Goal: Task Accomplishment & Management: Manage account settings

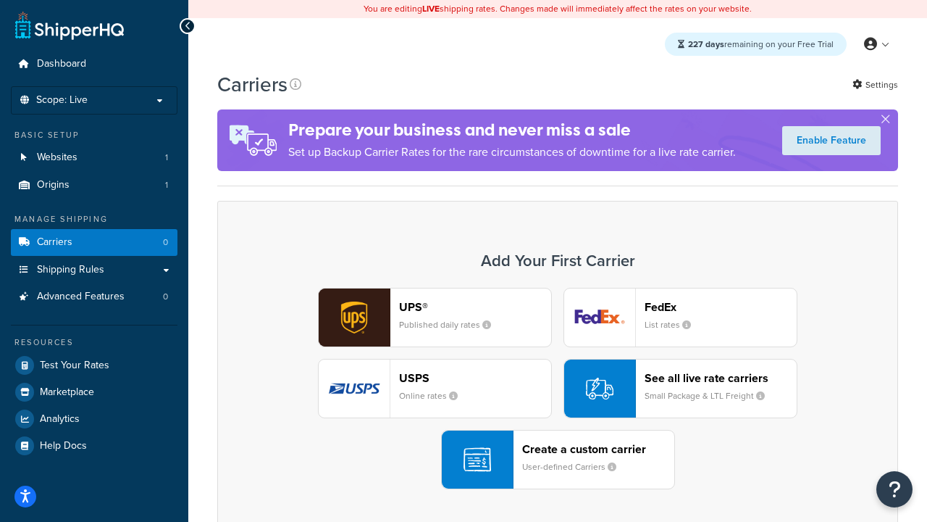
click at [558, 388] on div "UPS® Published daily rates FedEx List rates USPS Online rates See all live rate…" at bounding box center [558, 388] width 650 height 201
click at [721, 306] on header "FedEx" at bounding box center [721, 307] width 152 height 14
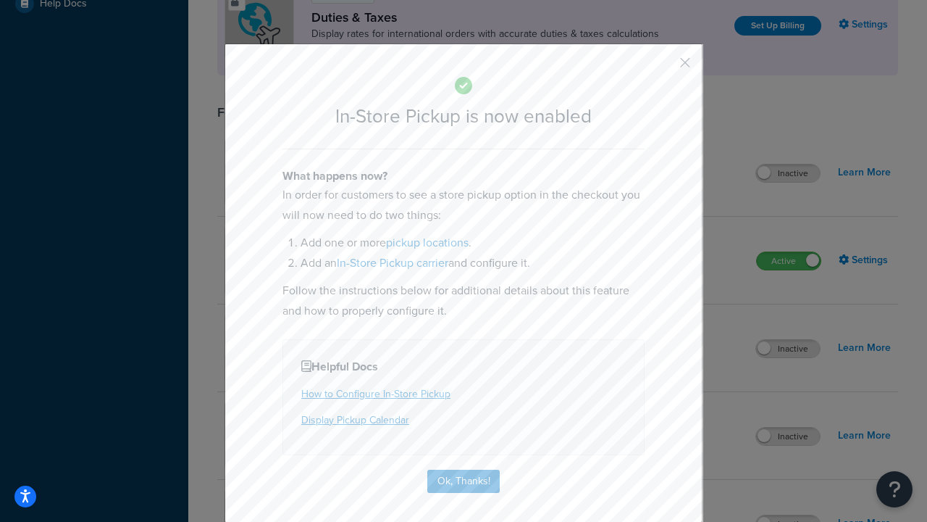
click at [663, 67] on button "button" at bounding box center [664, 68] width 4 height 4
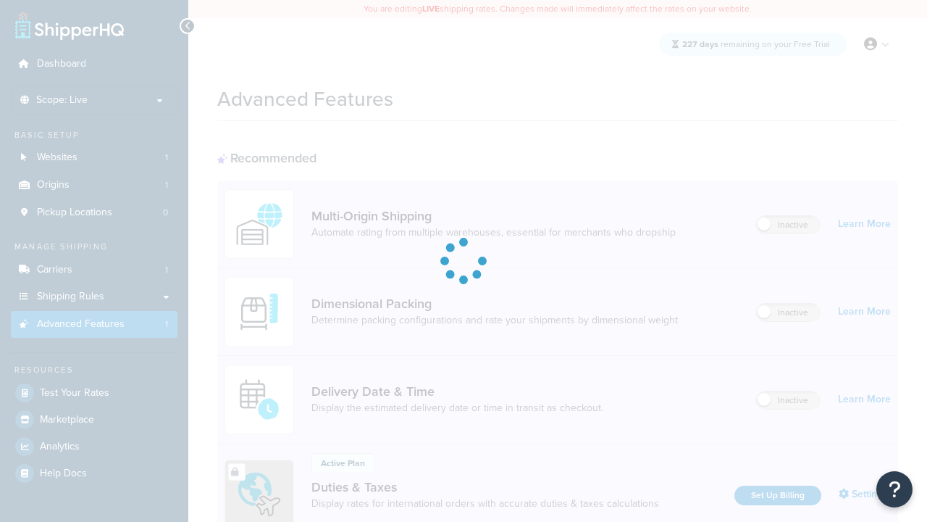
scroll to position [469, 0]
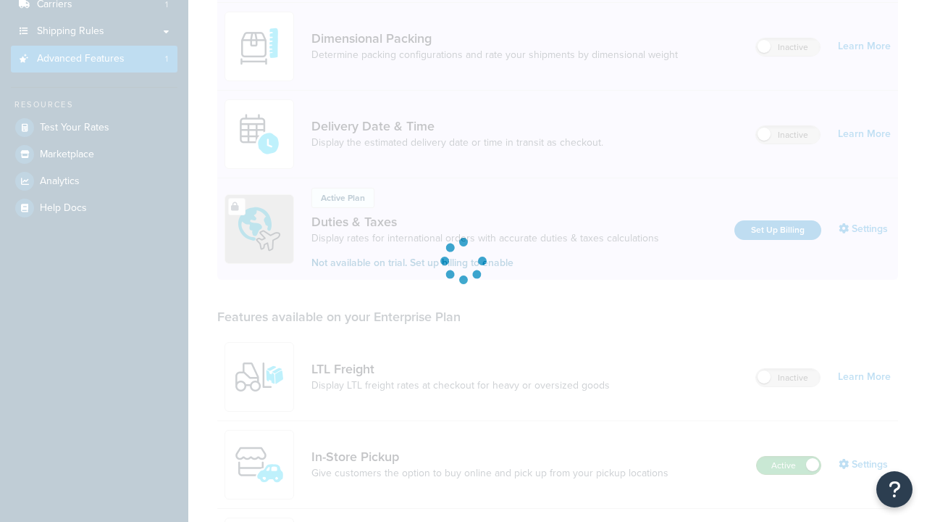
click at [789, 456] on label "Active" at bounding box center [789, 464] width 64 height 17
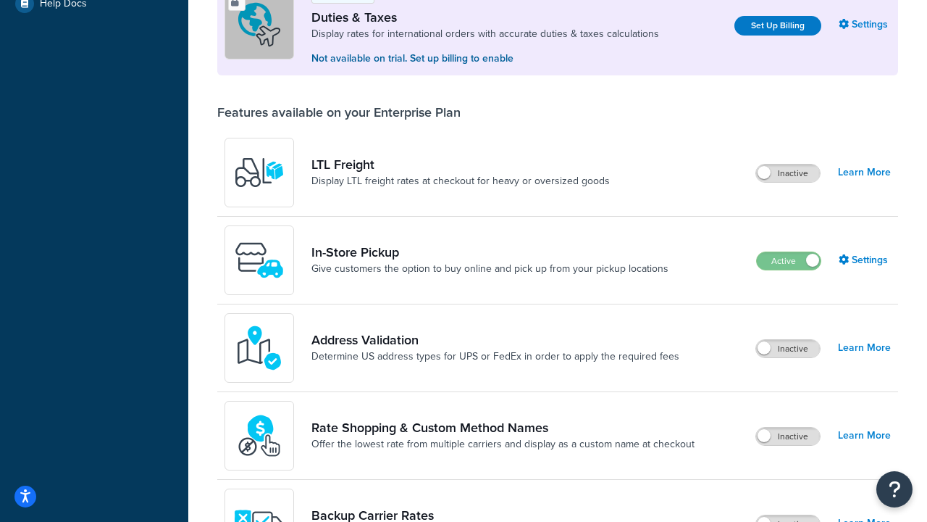
scroll to position [442, 0]
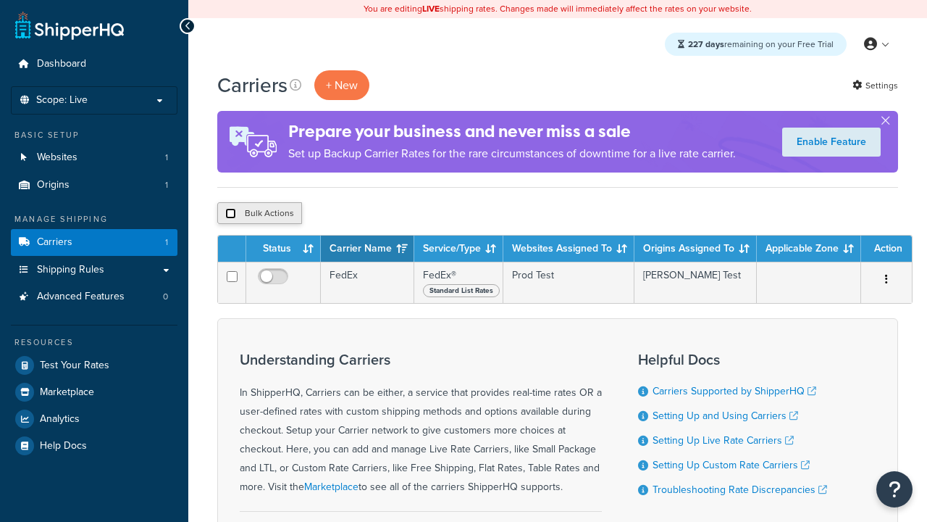
click at [230, 214] on input "checkbox" at bounding box center [230, 213] width 11 height 11
checkbox input "true"
click at [0, 0] on button "Delete" at bounding box center [0, 0] width 0 height 0
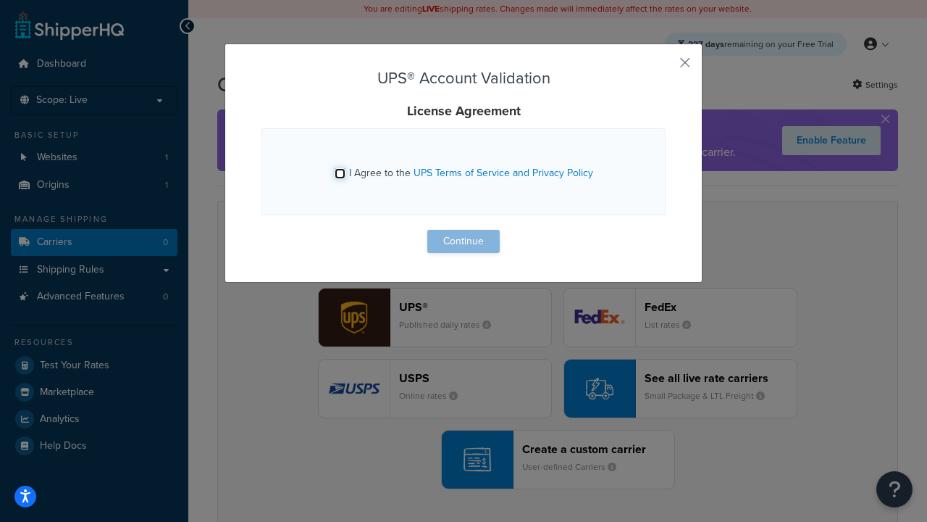
click at [340, 173] on input "I Agree to the UPS Terms of Service and Privacy Policy" at bounding box center [340, 173] width 11 height 11
checkbox input "true"
click at [464, 241] on button "Continue" at bounding box center [463, 241] width 72 height 23
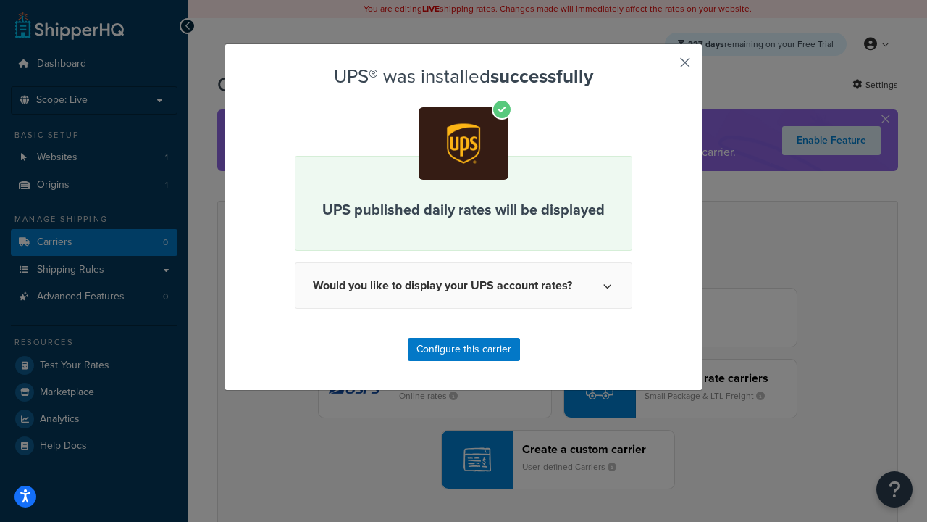
click at [663, 67] on button "button" at bounding box center [664, 68] width 4 height 4
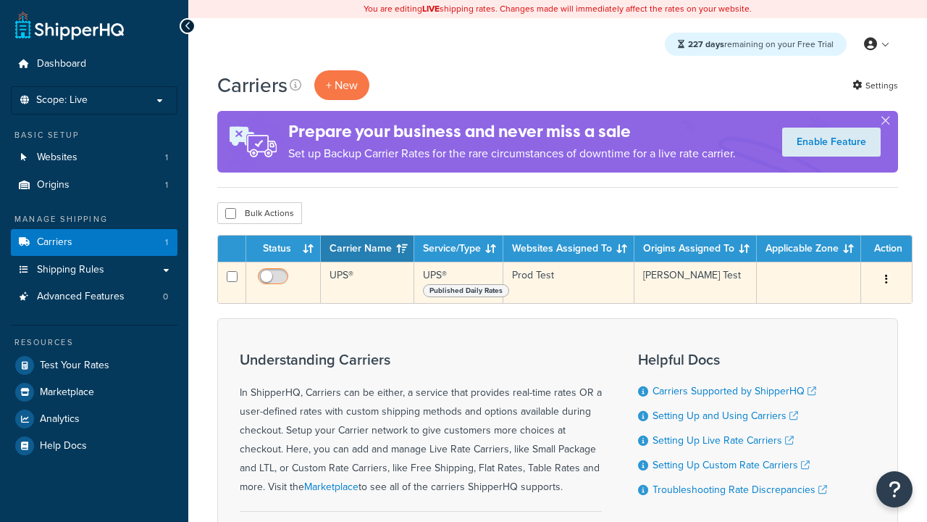
click at [275, 280] on input "checkbox" at bounding box center [275, 280] width 40 height 18
checkbox input "false"
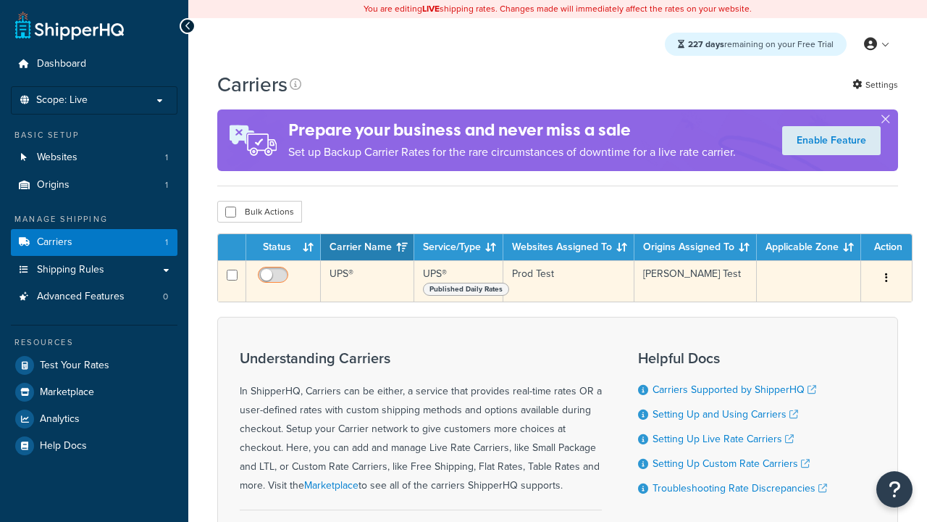
click at [275, 280] on input "checkbox" at bounding box center [275, 278] width 40 height 18
checkbox input "true"
